Goal: Find specific page/section: Find specific page/section

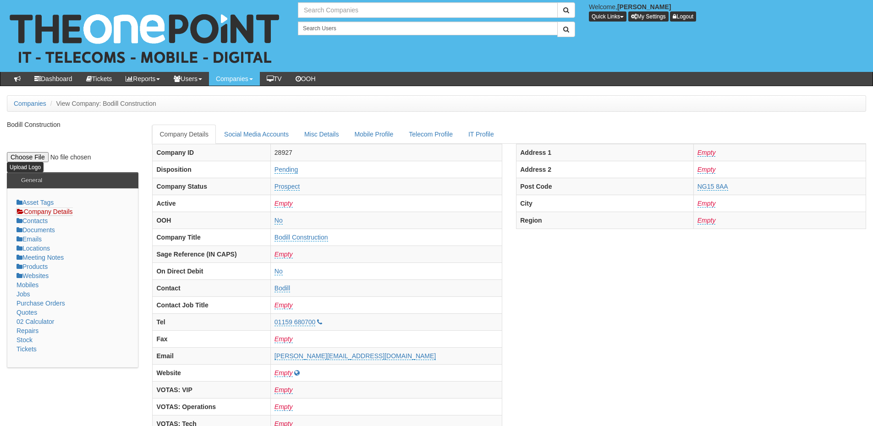
type input "Search Companies"
click at [329, 12] on input "text" at bounding box center [428, 10] width 260 height 16
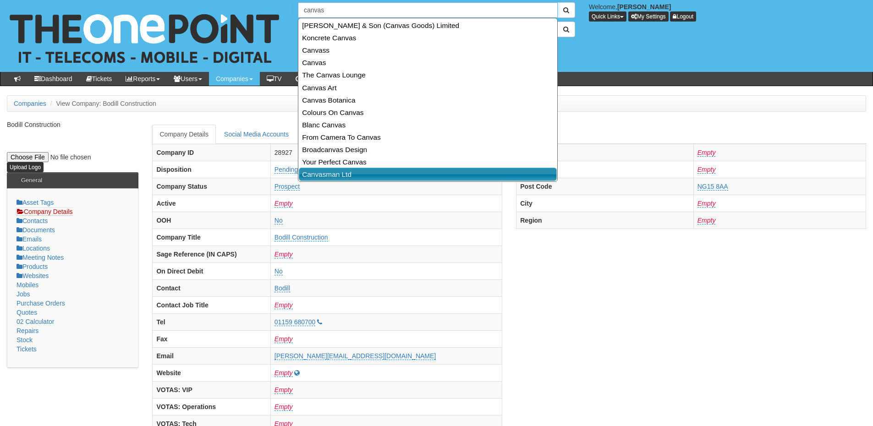
click at [341, 177] on link "Canvasman Ltd" at bounding box center [428, 174] width 258 height 13
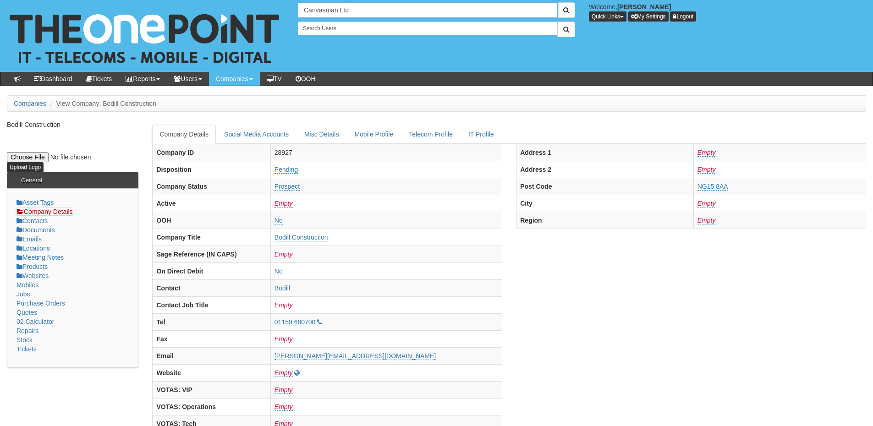
type input "Canvasman Ltd"
